Goal: Task Accomplishment & Management: Manage account settings

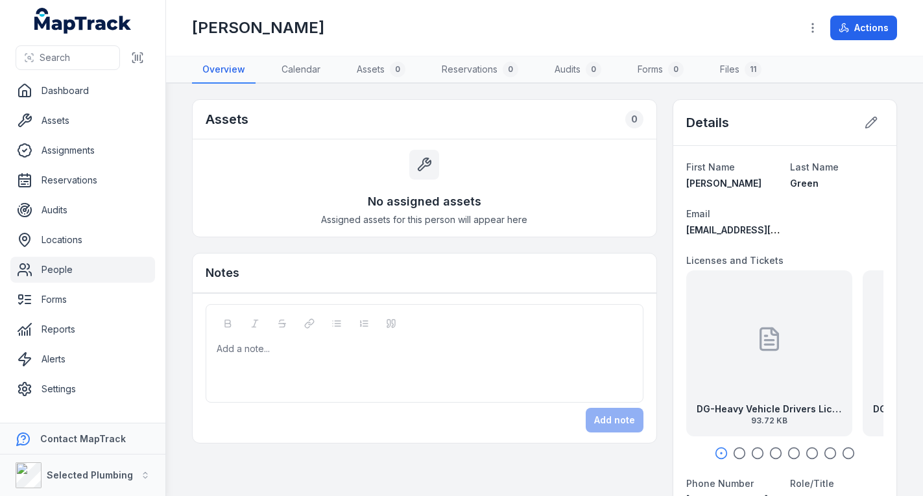
click at [90, 267] on link "People" at bounding box center [82, 270] width 145 height 26
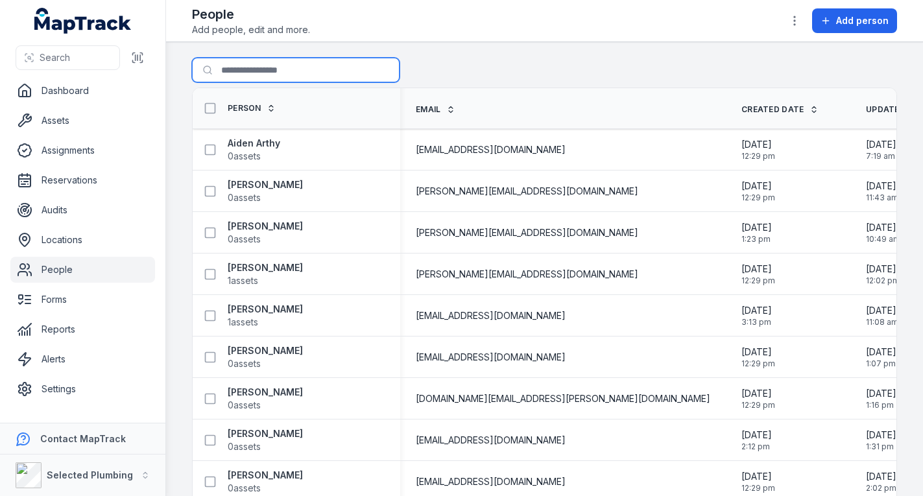
click at [267, 68] on input "Search for people" at bounding box center [296, 70] width 208 height 25
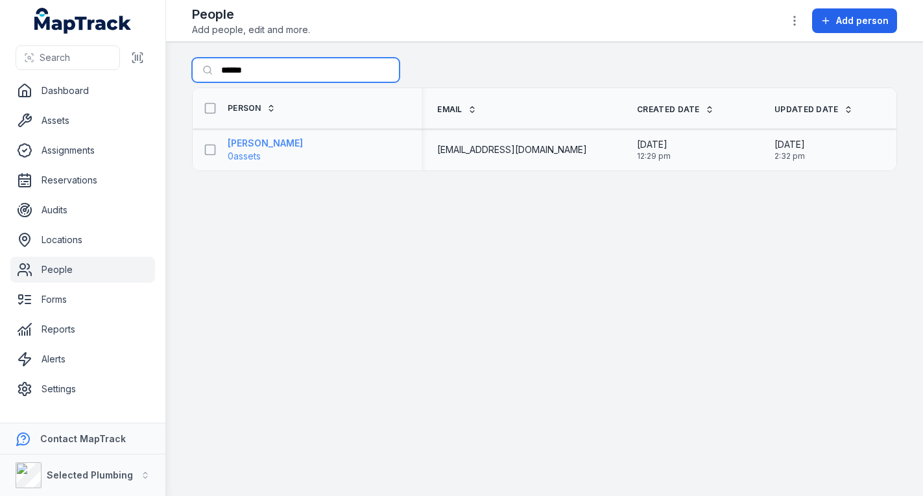
type input "******"
click at [267, 143] on strong "[PERSON_NAME]" at bounding box center [265, 143] width 75 height 13
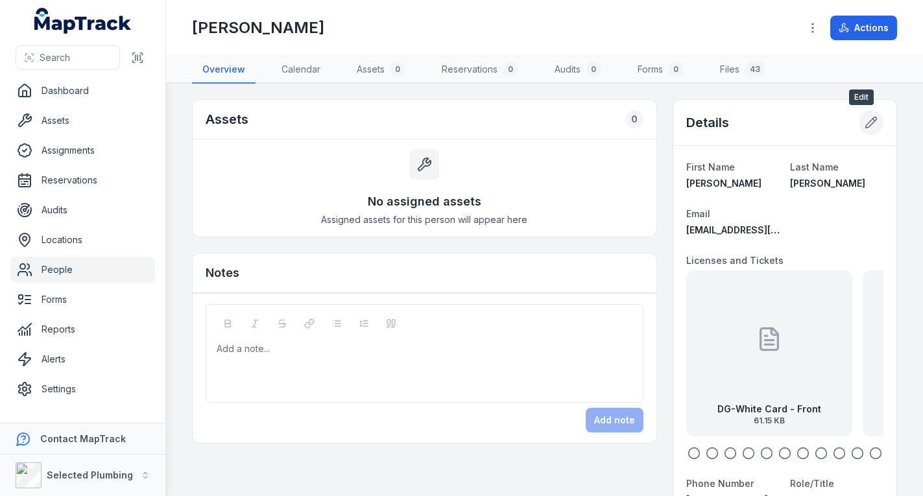
click at [864, 125] on icon at bounding box center [870, 122] width 13 height 13
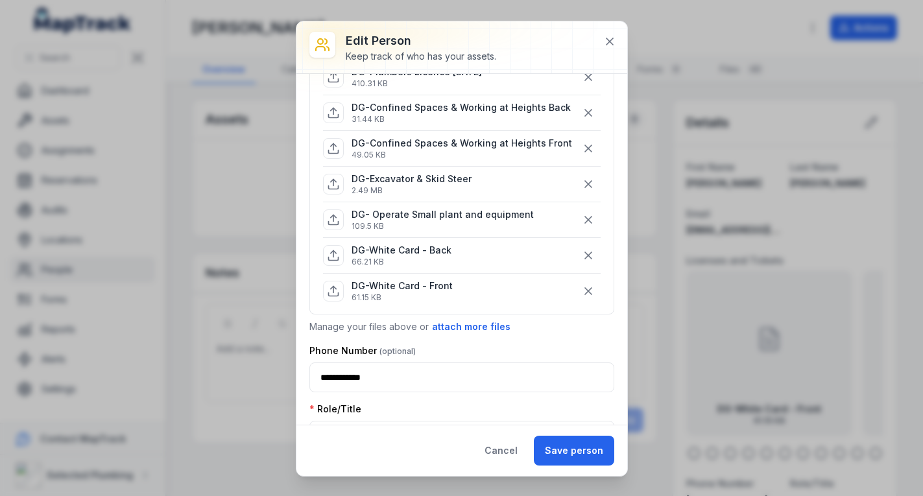
scroll to position [454, 0]
click at [453, 333] on button "attach more files" at bounding box center [471, 326] width 80 height 14
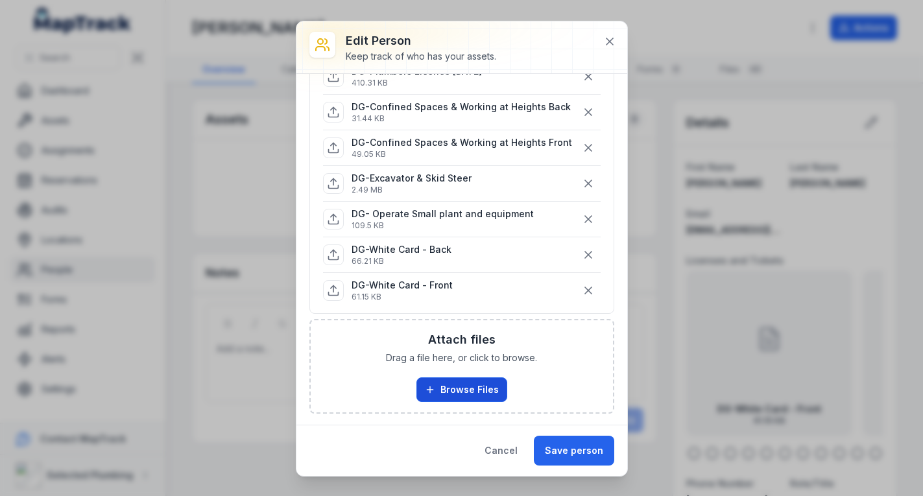
click at [451, 390] on button "Browse Files" at bounding box center [461, 389] width 91 height 25
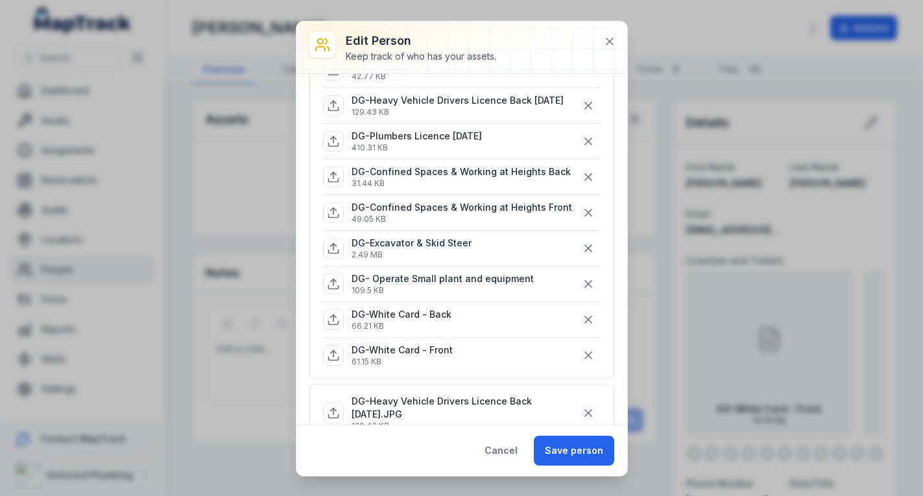
scroll to position [324, 0]
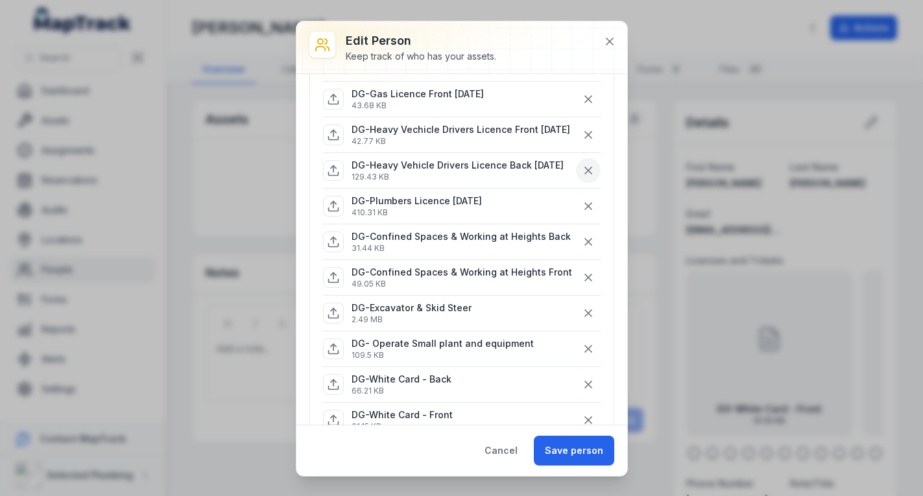
click at [582, 177] on icon "button" at bounding box center [588, 170] width 13 height 13
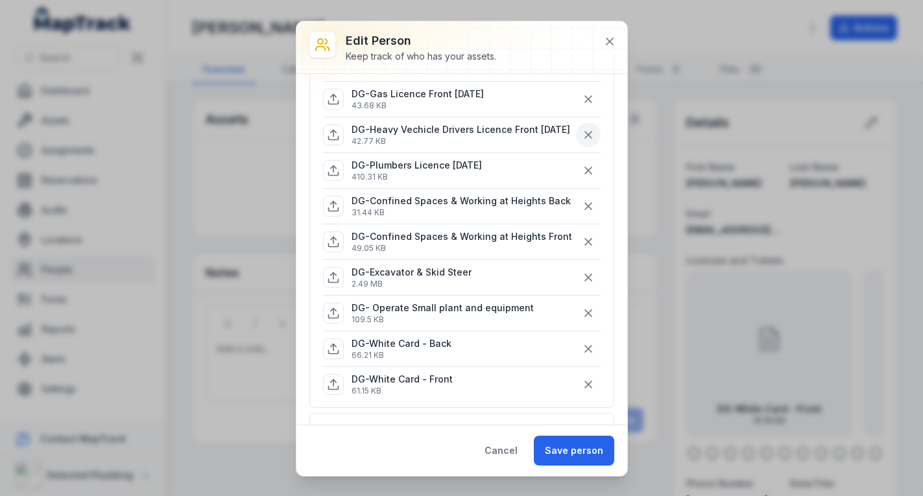
click at [582, 136] on icon "button" at bounding box center [588, 134] width 13 height 13
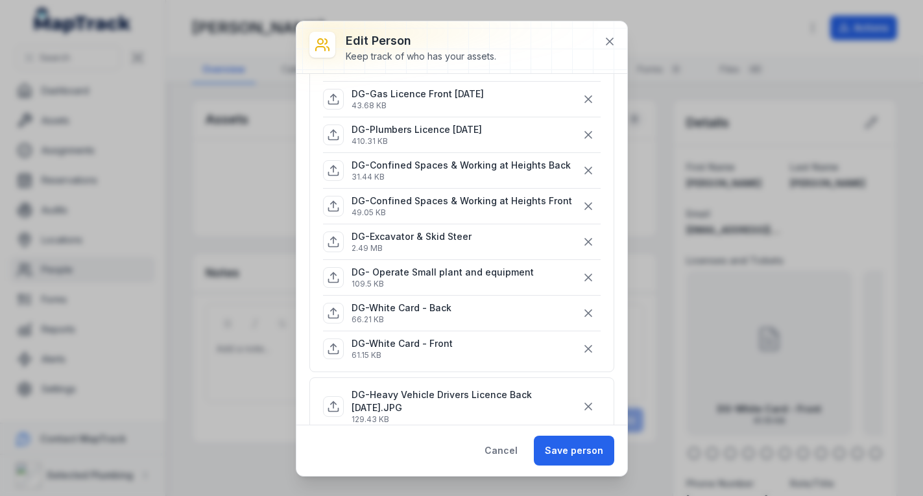
scroll to position [389, 0]
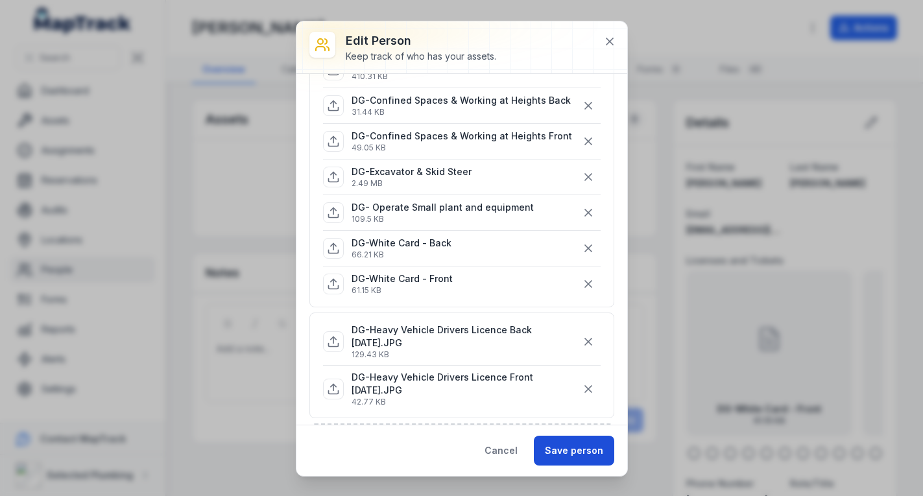
click at [567, 451] on button "Save person" at bounding box center [574, 451] width 80 height 30
